Goal: Entertainment & Leisure: Consume media (video, audio)

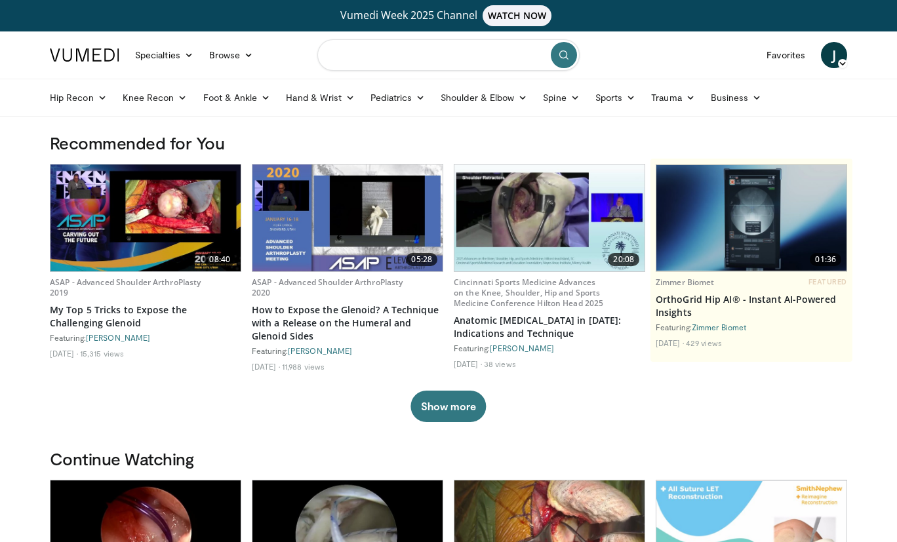
click at [411, 50] on input "Search topics, interventions" at bounding box center [448, 54] width 262 height 31
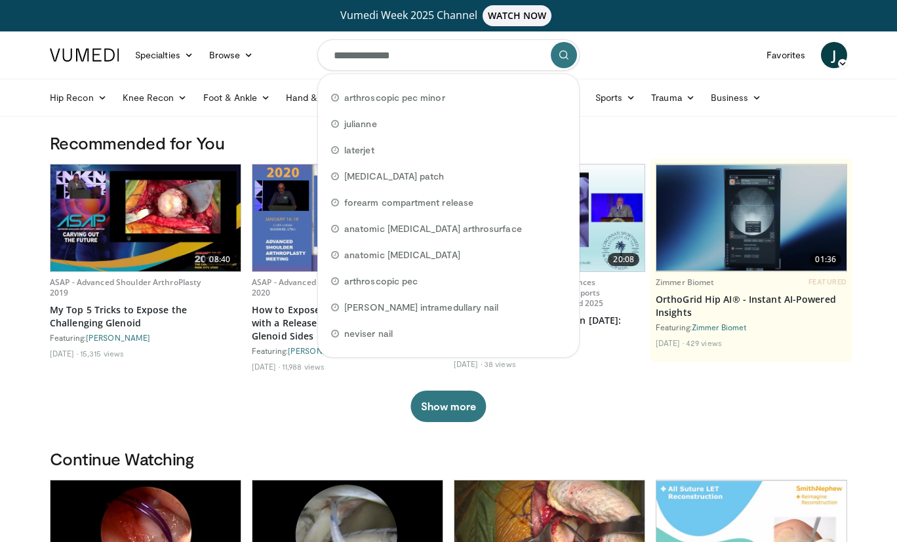
type input "**********"
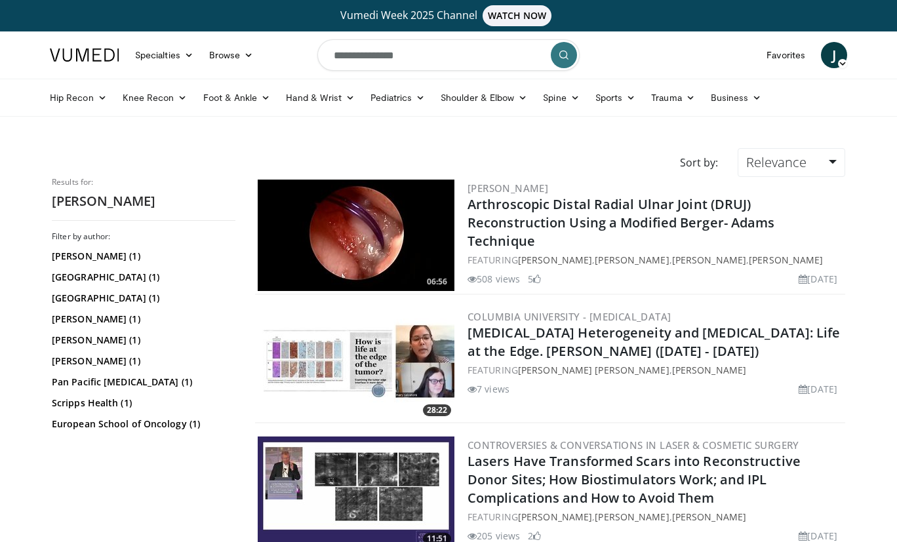
click at [378, 270] on img at bounding box center [356, 236] width 197 height 112
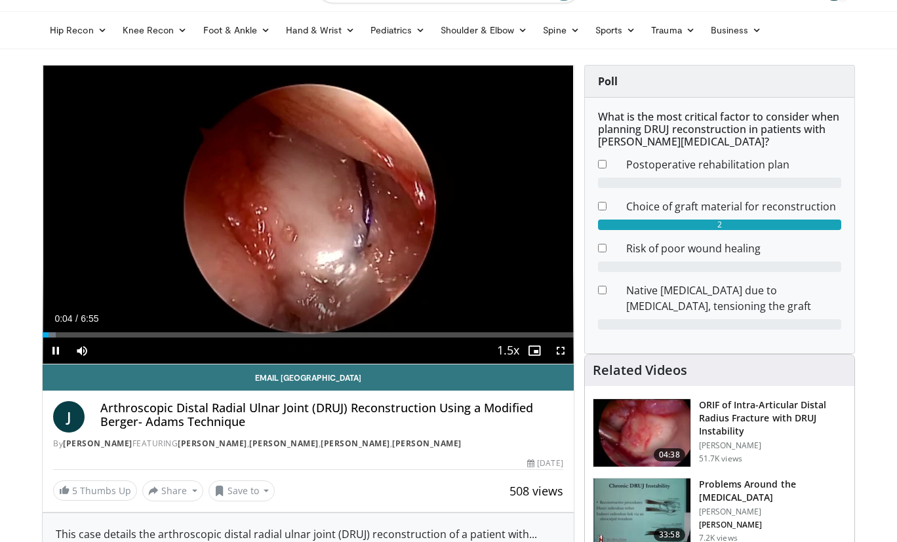
scroll to position [67, 0]
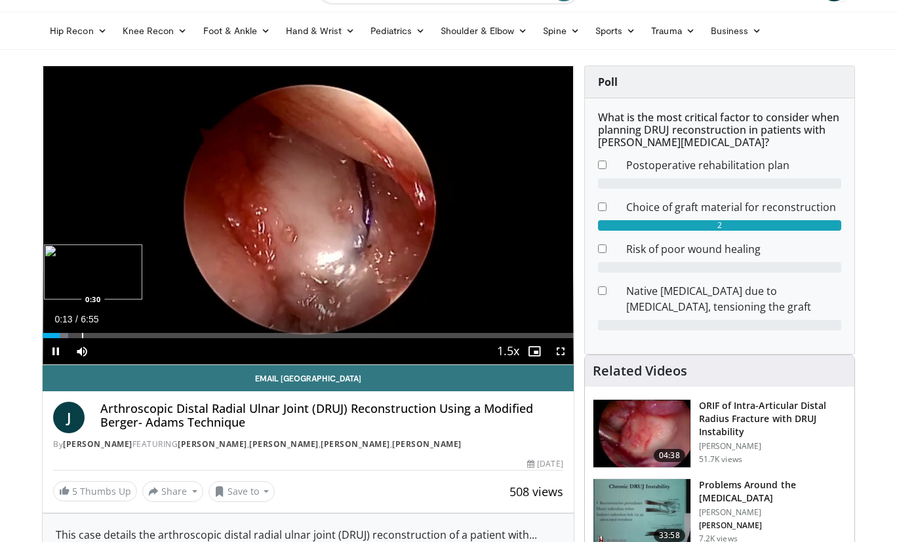
click at [82, 332] on div "Loaded : 4.82% 0:13 0:30" at bounding box center [308, 332] width 531 height 12
click at [113, 333] on div "Loaded : 0.00% 0:55 0:55" at bounding box center [308, 335] width 531 height 5
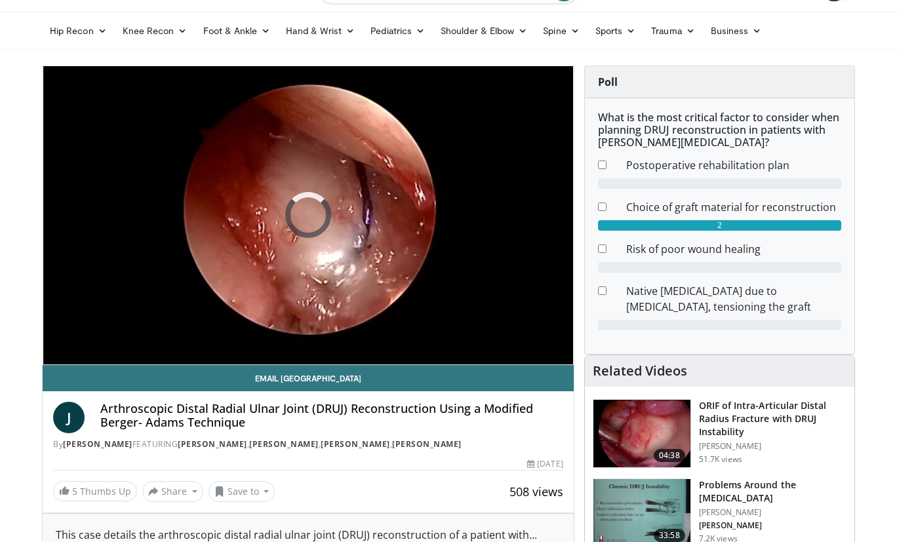
click at [213, 335] on div "10 seconds Tap to unmute" at bounding box center [308, 215] width 531 height 298
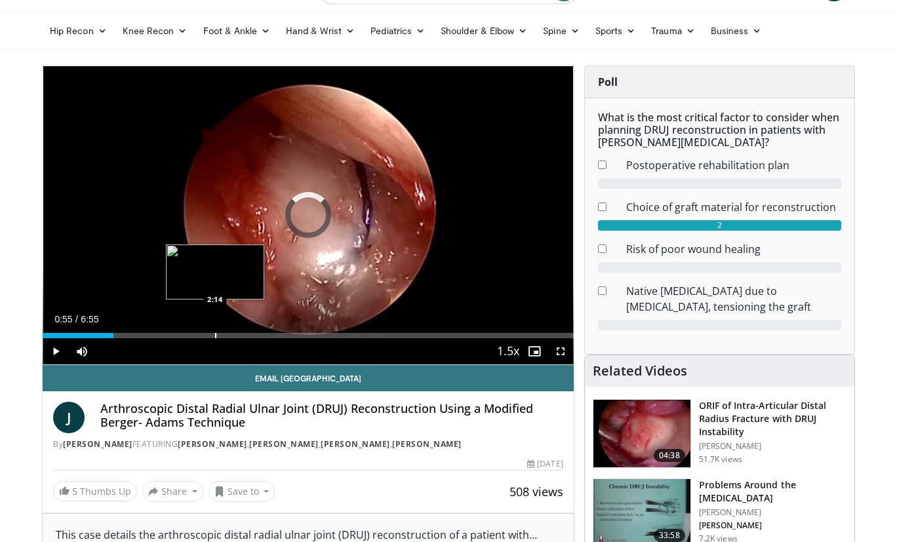
click at [215, 336] on div "Progress Bar" at bounding box center [215, 335] width 1 height 5
click at [210, 335] on div "Progress Bar" at bounding box center [210, 335] width 1 height 5
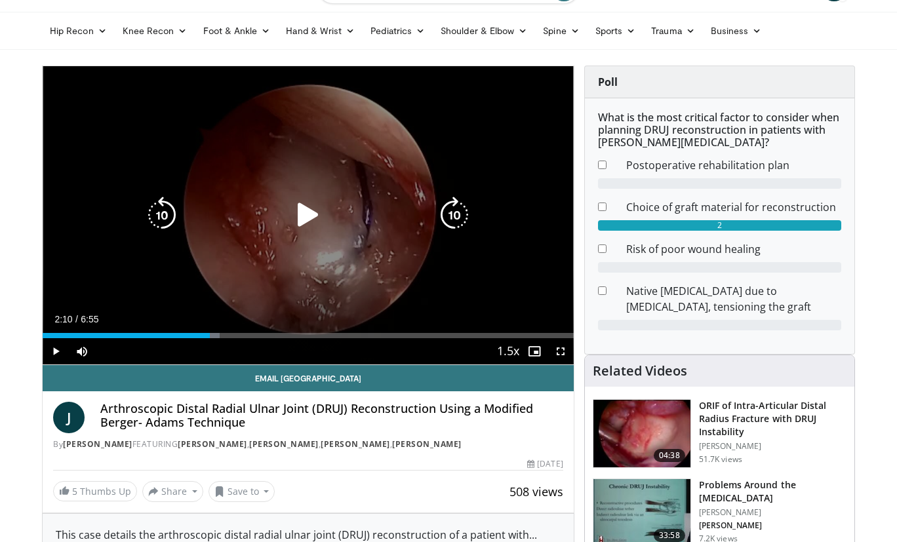
click at [307, 216] on icon "Video Player" at bounding box center [308, 215] width 37 height 37
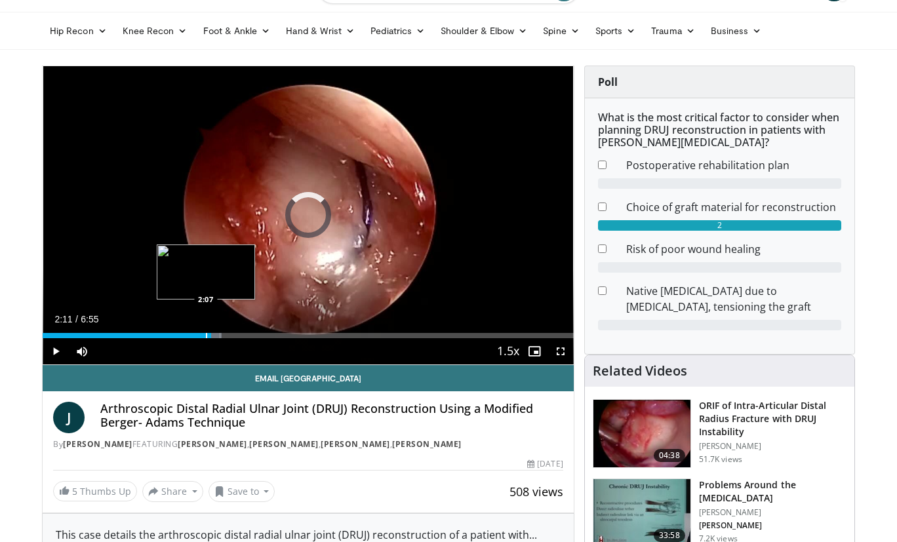
click at [206, 335] on div "Progress Bar" at bounding box center [206, 335] width 1 height 5
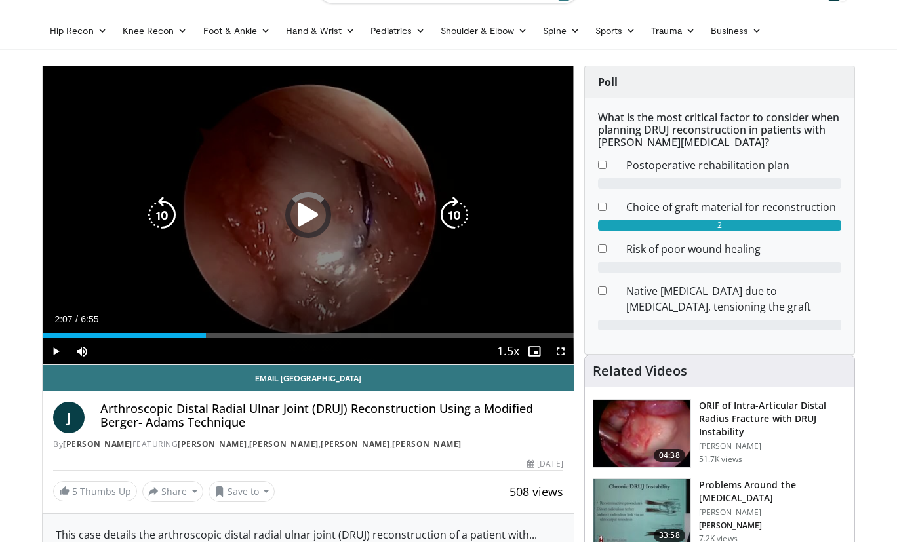
click at [314, 222] on icon "Video Player" at bounding box center [308, 215] width 37 height 37
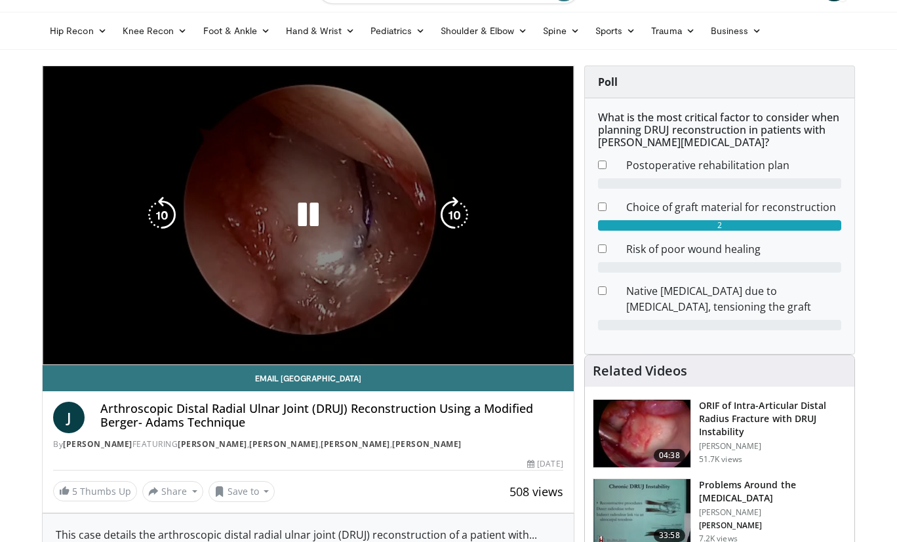
click at [402, 188] on div "10 seconds Tap to unmute" at bounding box center [308, 215] width 531 height 298
